Goal: Task Accomplishment & Management: Manage account settings

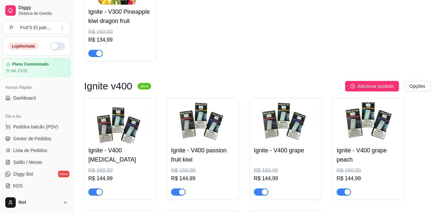
scroll to position [3186, 0]
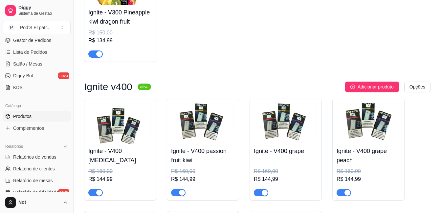
click at [37, 116] on link "Produtos" at bounding box center [37, 116] width 68 height 11
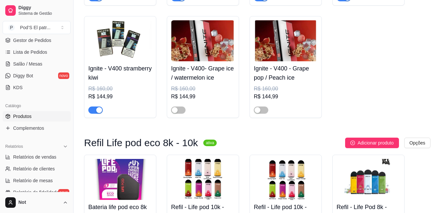
scroll to position [3383, 0]
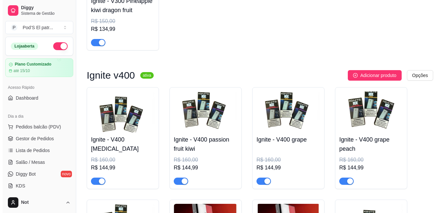
scroll to position [3186, 0]
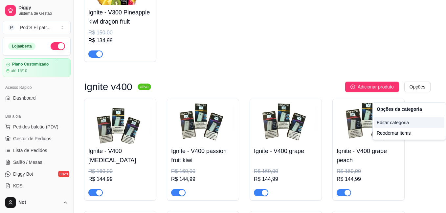
click at [399, 123] on div "Editar categoria" at bounding box center [409, 123] width 70 height 11
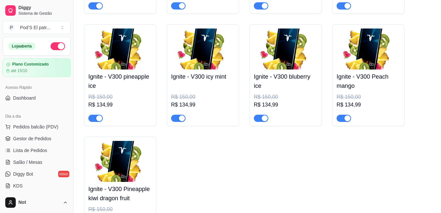
scroll to position [2912, 0]
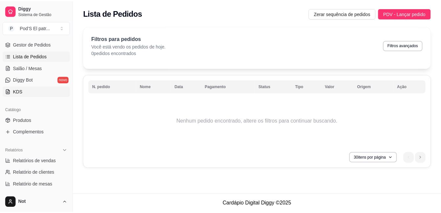
scroll to position [131, 0]
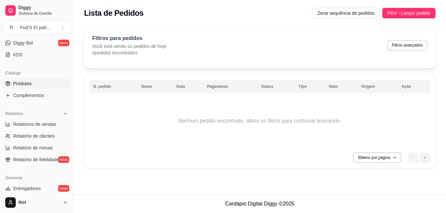
click at [35, 85] on link "Produtos" at bounding box center [37, 83] width 68 height 11
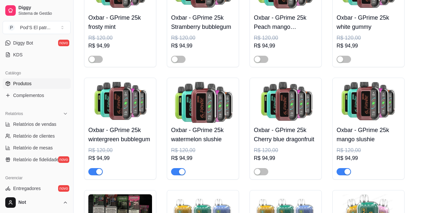
scroll to position [5681, 0]
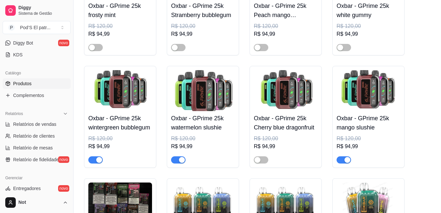
click at [179, 163] on div "button" at bounding box center [182, 160] width 6 height 6
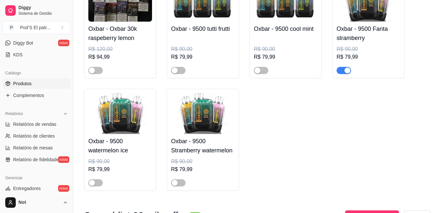
scroll to position [5911, 0]
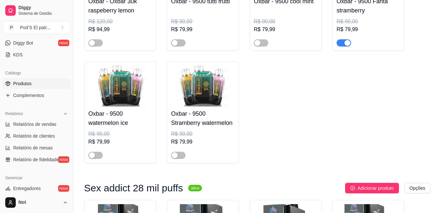
click at [345, 46] on div "button" at bounding box center [347, 43] width 6 height 6
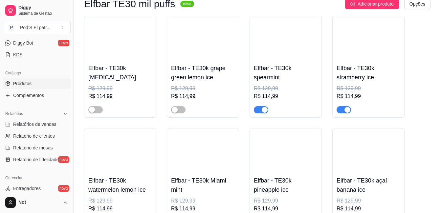
scroll to position [4860, 0]
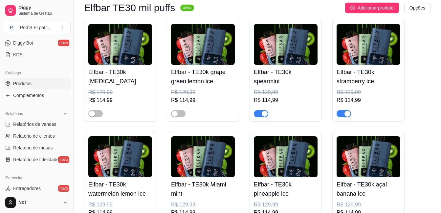
click at [348, 117] on div "button" at bounding box center [347, 114] width 6 height 6
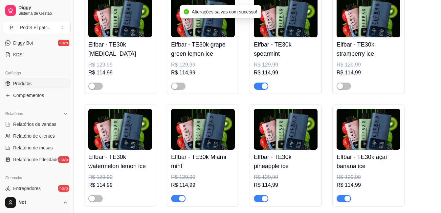
scroll to position [4926, 0]
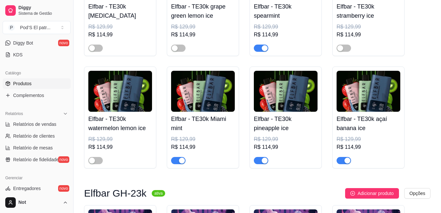
click at [266, 164] on div "button" at bounding box center [265, 161] width 6 height 6
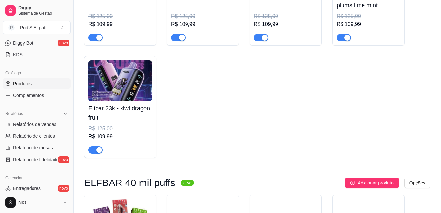
scroll to position [5189, 0]
